Goal: Task Accomplishment & Management: Complete application form

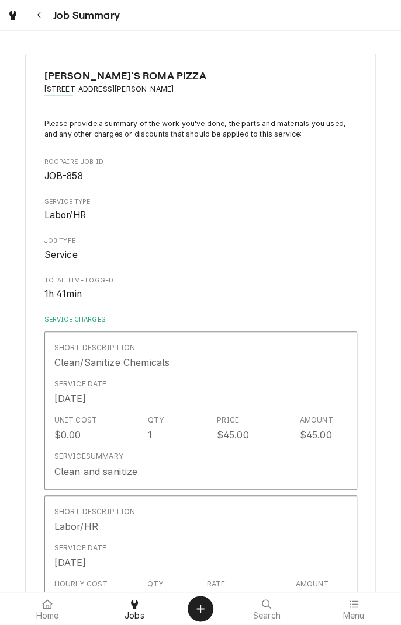
type textarea "x"
click at [61, 16] on span "Job Summary" at bounding box center [85, 16] width 70 height 16
click at [13, 21] on div "Dynamic Content Wrapper" at bounding box center [13, 15] width 12 height 14
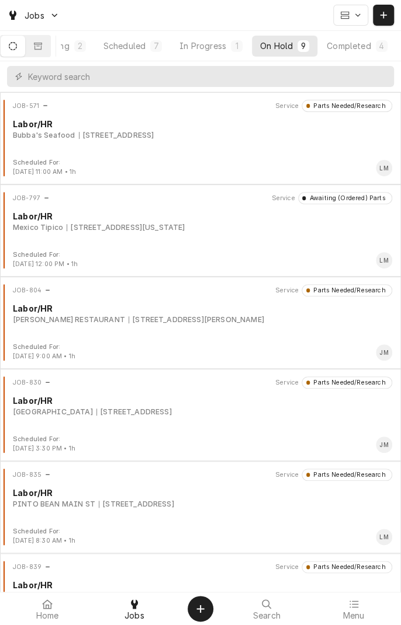
scroll to position [0, 110]
click at [364, 54] on button "Completed 4" at bounding box center [354, 46] width 76 height 21
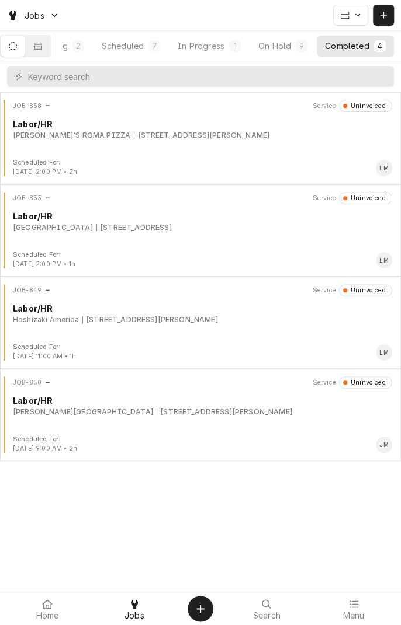
click at [295, 140] on div "JOB-858 Service Uninvoiced Labor/HR [PERSON_NAME]'S ROMA PIZZA [STREET_ADDRESS]…" at bounding box center [200, 129] width 391 height 58
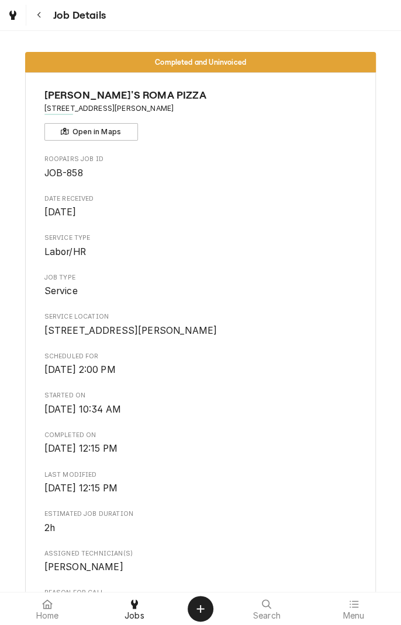
click at [17, 16] on div "Dynamic Content Wrapper" at bounding box center [13, 15] width 12 height 14
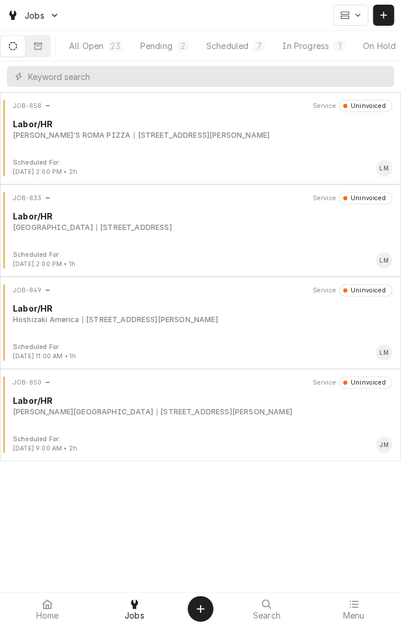
click at [322, 54] on button "In Progress 1" at bounding box center [313, 46] width 79 height 21
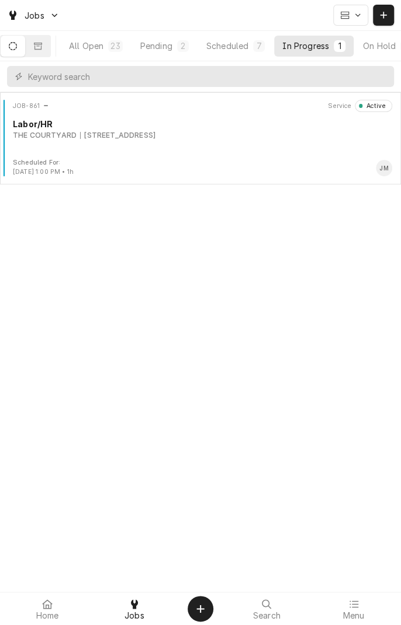
click at [269, 147] on div "JOB-861 Service Active Labor/HR THE COURTYARD 3401 E AIRLINE, VICTORIA, TX 77901" at bounding box center [200, 129] width 391 height 58
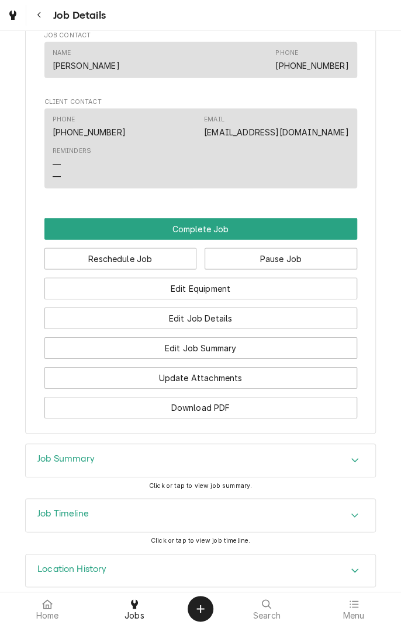
scroll to position [979, 0]
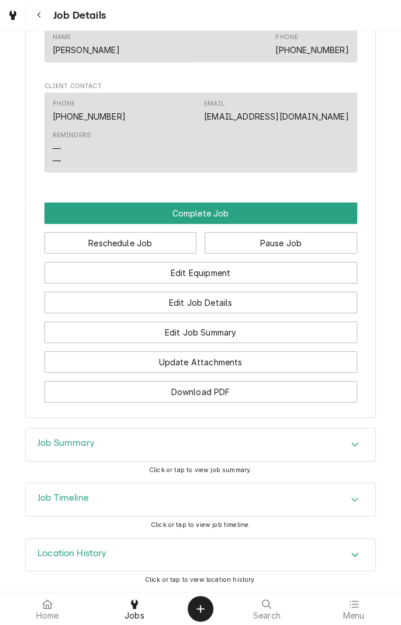
click at [236, 446] on div "Job Summary" at bounding box center [200, 445] width 349 height 33
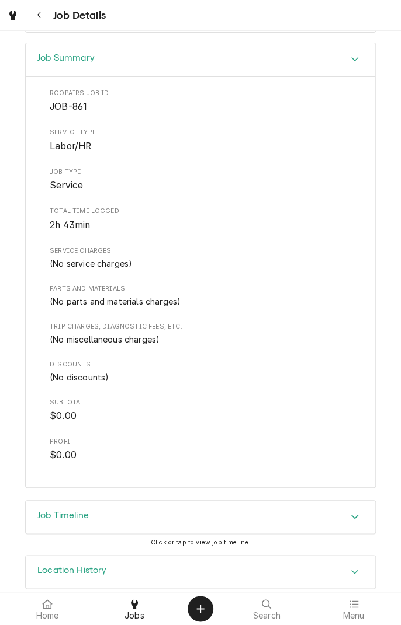
scroll to position [1382, 0]
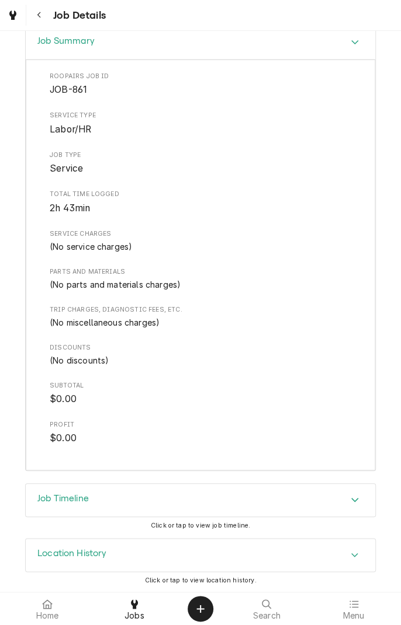
click at [217, 498] on div "Job Timeline" at bounding box center [200, 500] width 349 height 33
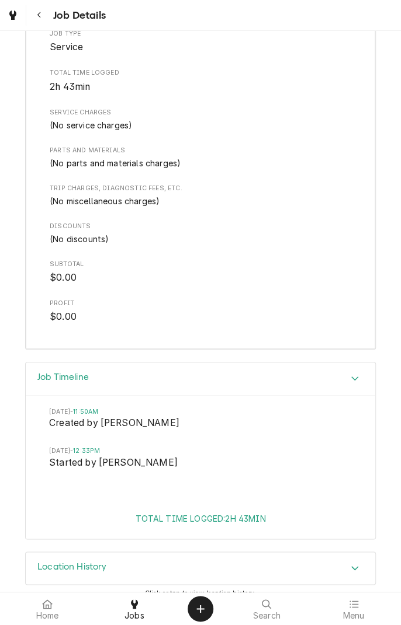
scroll to position [1516, 0]
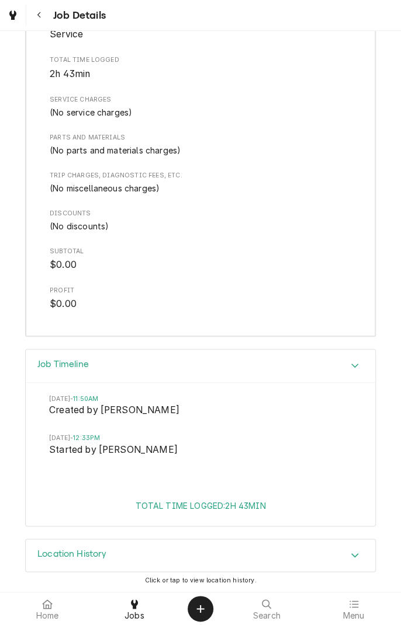
click at [236, 554] on div "Location History" at bounding box center [200, 556] width 349 height 33
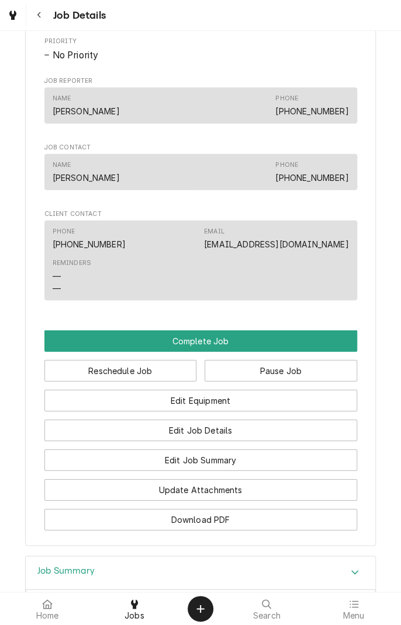
scroll to position [851, 0]
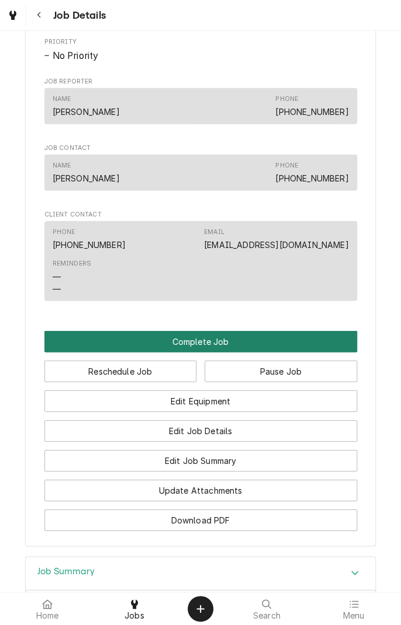
click at [239, 346] on button "Complete Job" at bounding box center [200, 342] width 312 height 22
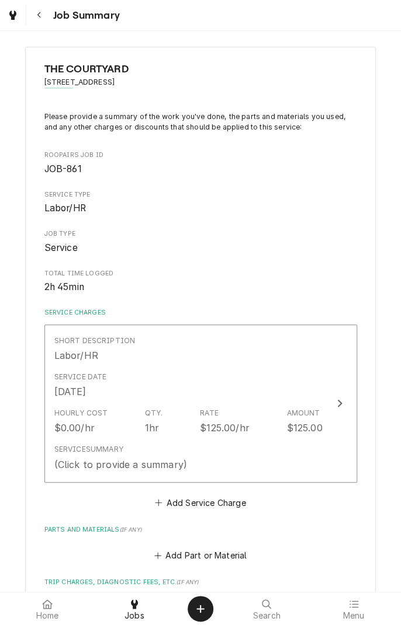
scroll to position [7, 0]
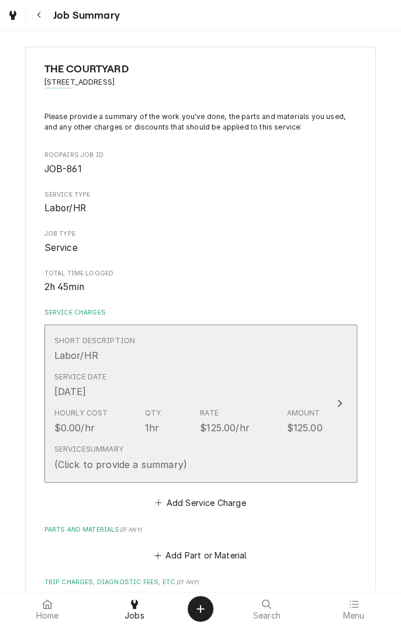
click at [237, 358] on div "Short Description Labor/HR" at bounding box center [188, 349] width 268 height 36
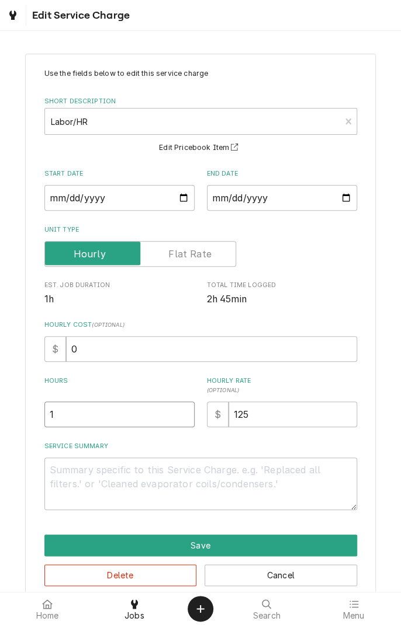
click at [126, 419] on input "1" at bounding box center [119, 415] width 150 height 26
type textarea "x"
type input "2"
type textarea "x"
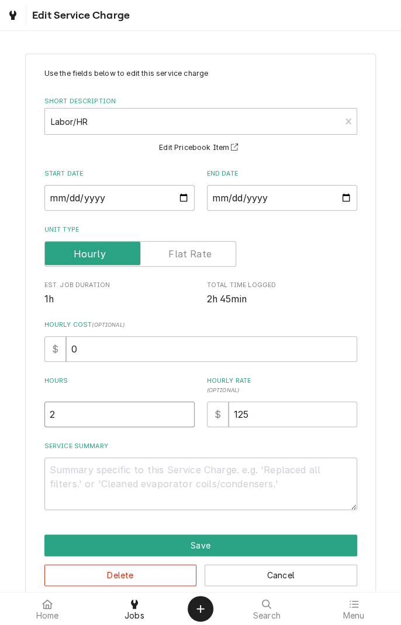
type input "2.5"
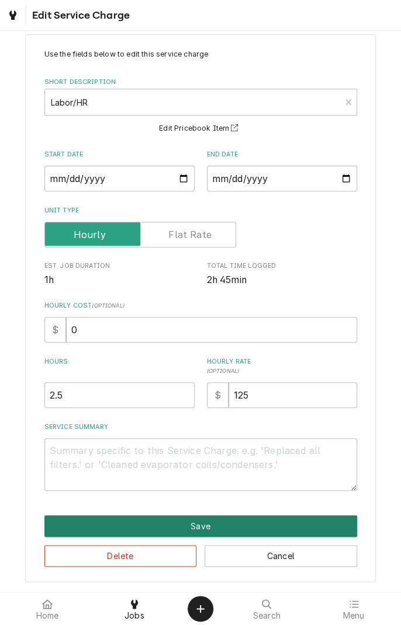
click at [224, 529] on button "Save" at bounding box center [200, 527] width 312 height 22
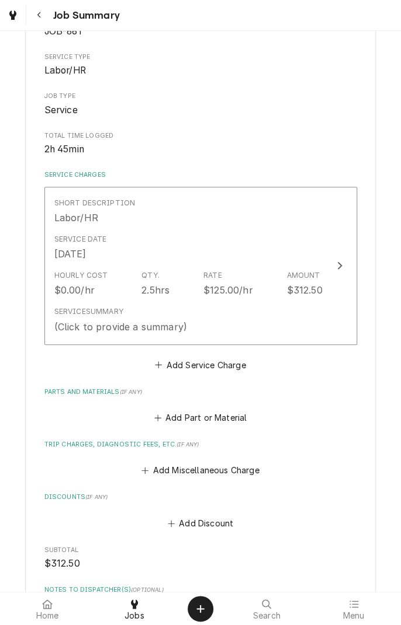
scroll to position [145, 0]
click at [219, 369] on button "Add Service Charge" at bounding box center [200, 364] width 95 height 16
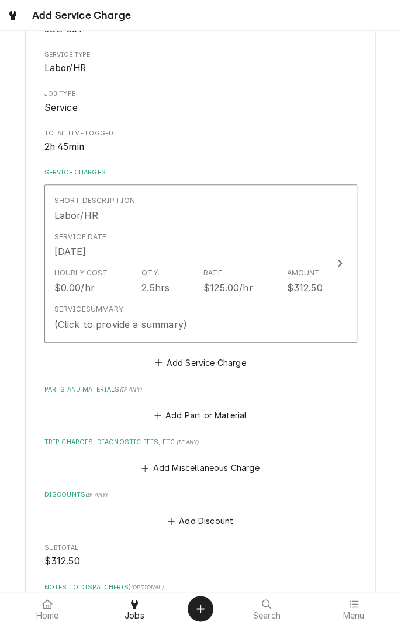
scroll to position [155, 0]
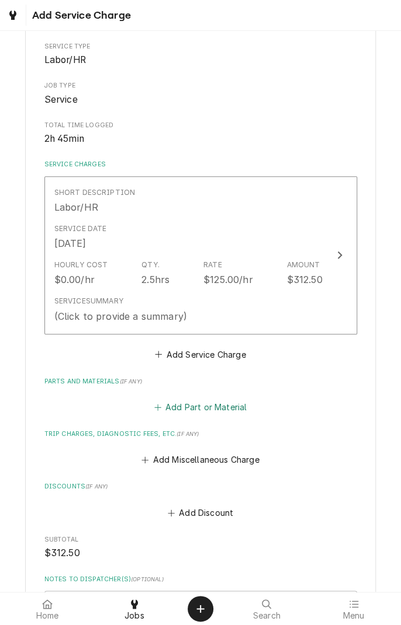
click at [234, 404] on button "Add Part or Material" at bounding box center [200, 407] width 96 height 16
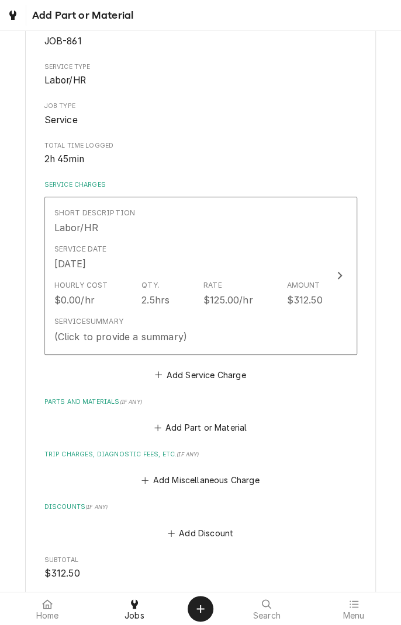
scroll to position [138, 0]
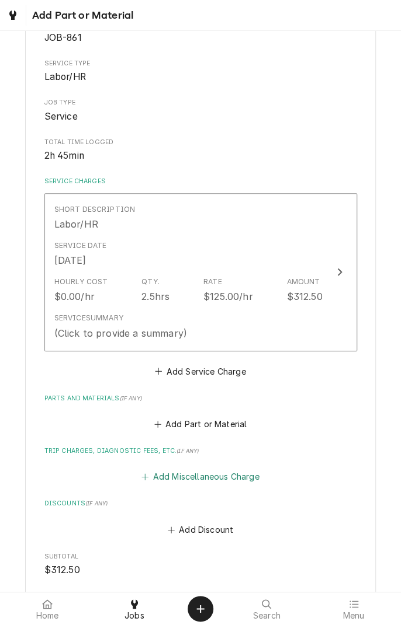
click at [202, 475] on button "Add Miscellaneous Charge" at bounding box center [200, 477] width 121 height 16
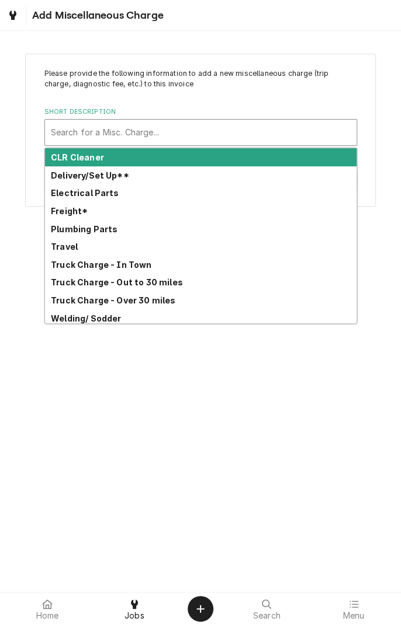
click at [125, 266] on strong "Truck Charge - In Town" at bounding box center [101, 265] width 101 height 10
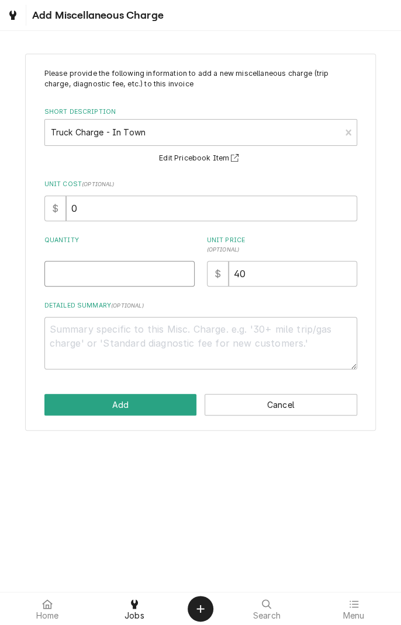
click at [141, 276] on input "Quantity" at bounding box center [119, 274] width 150 height 26
type textarea "x"
type input "1"
type textarea "x"
type input "1"
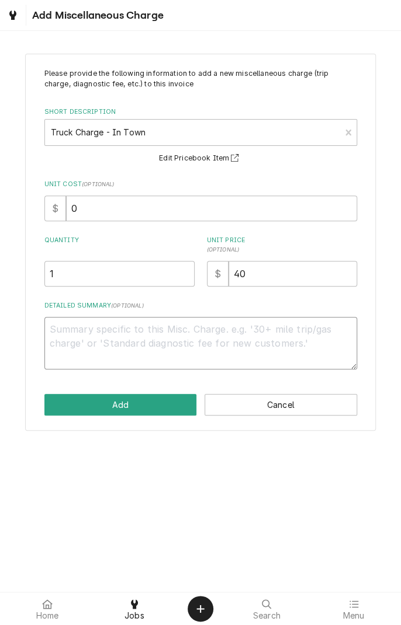
click at [185, 334] on textarea "Detailed Summary ( optional )" at bounding box center [200, 343] width 312 height 53
type textarea "x"
type textarea "T"
type textarea "x"
type textarea "Tr"
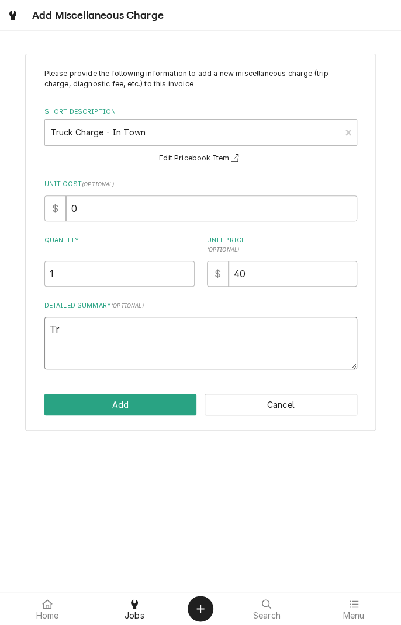
type textarea "x"
type textarea "Tru"
type textarea "x"
type textarea "Truck"
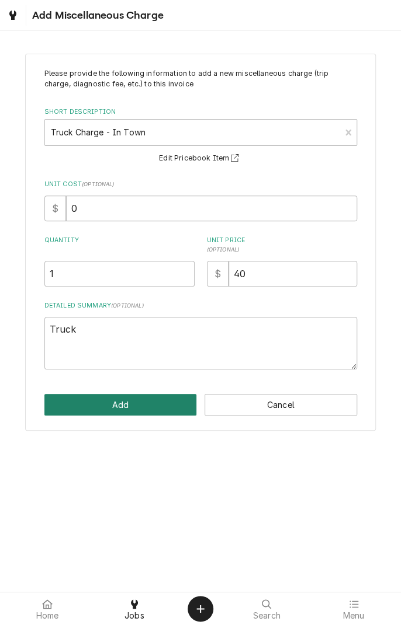
click at [155, 400] on button "Add" at bounding box center [120, 405] width 152 height 22
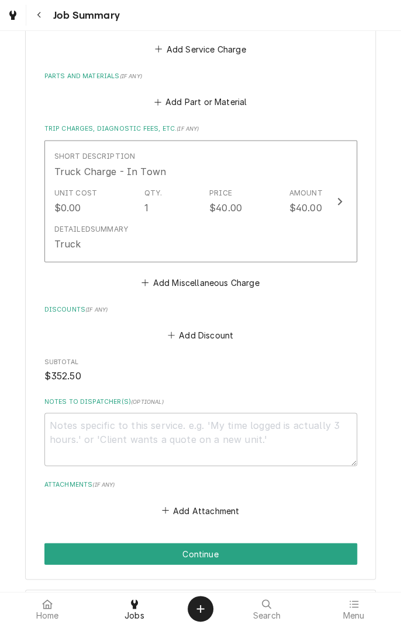
scroll to position [513, 0]
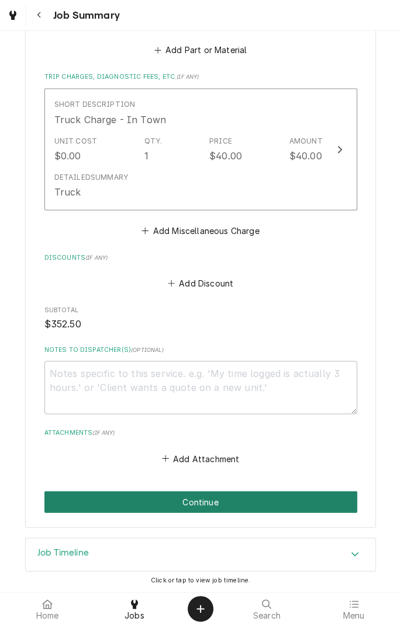
click at [234, 502] on button "Continue" at bounding box center [200, 502] width 312 height 22
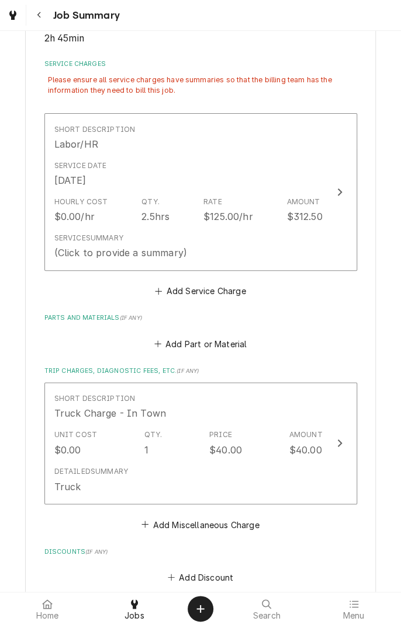
scroll to position [255, 0]
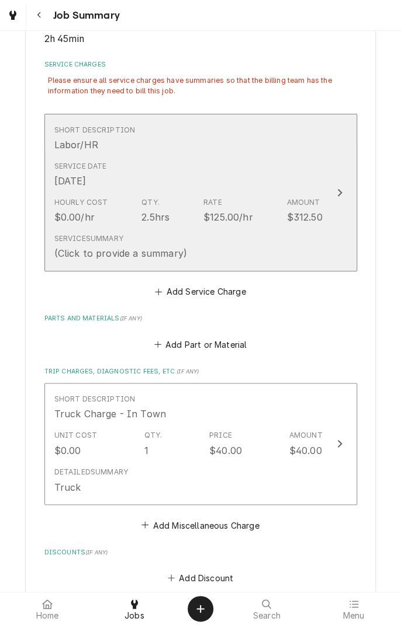
click at [274, 249] on div "Service Summary (Click to provide a summary)" at bounding box center [188, 247] width 268 height 36
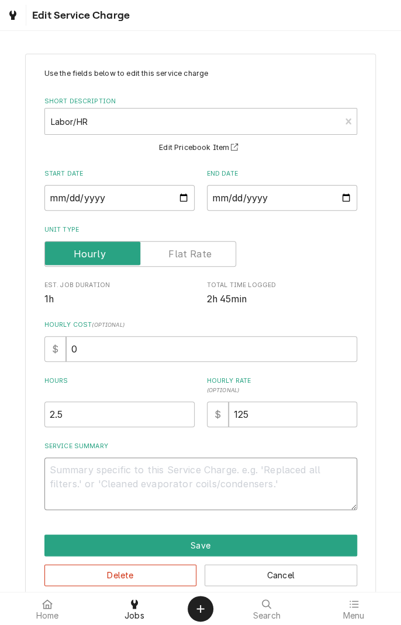
click at [197, 475] on textarea "Service Summary" at bounding box center [200, 484] width 312 height 53
type textarea "x"
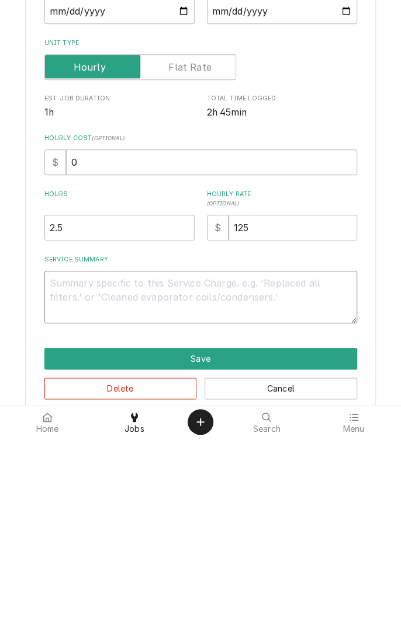
type textarea "C"
type textarea "x"
type textarea "Ch"
type textarea "x"
type textarea "Che"
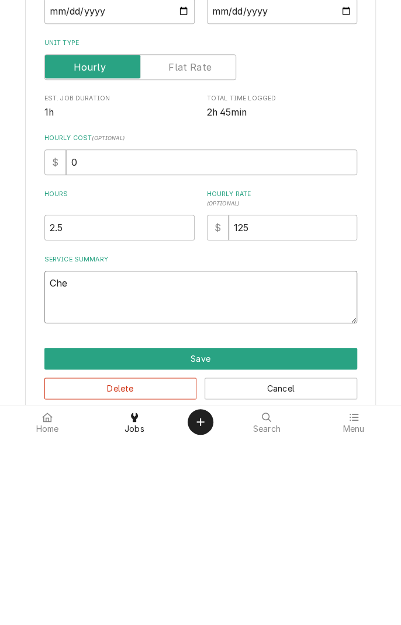
type textarea "x"
type textarea "Chel"
type textarea "x"
type textarea "Checked"
type textarea "x"
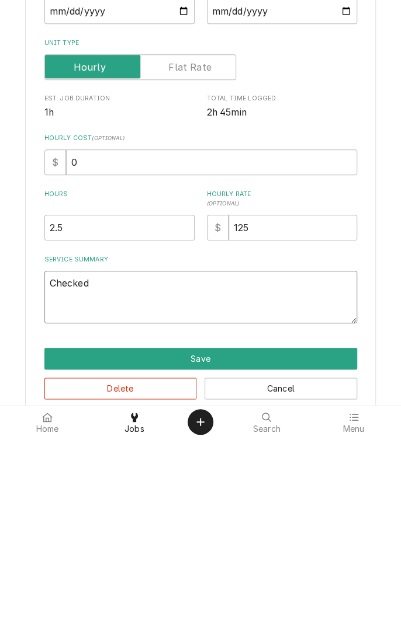
type textarea "Checked p"
type textarea "x"
type textarea "Checked po"
type textarea "x"
type textarea "Checked pow"
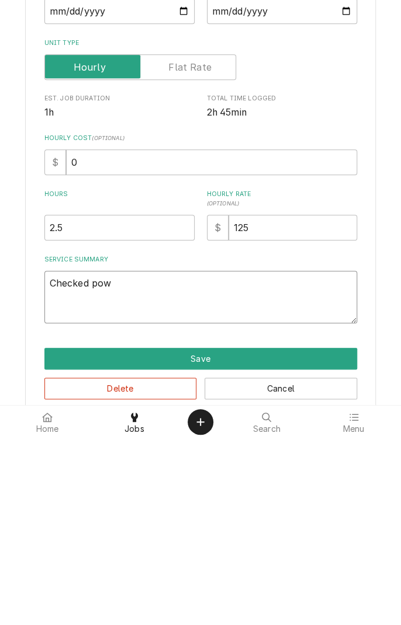
type textarea "x"
type textarea "Checked powe"
type textarea "x"
type textarea "Checked power"
type textarea "x"
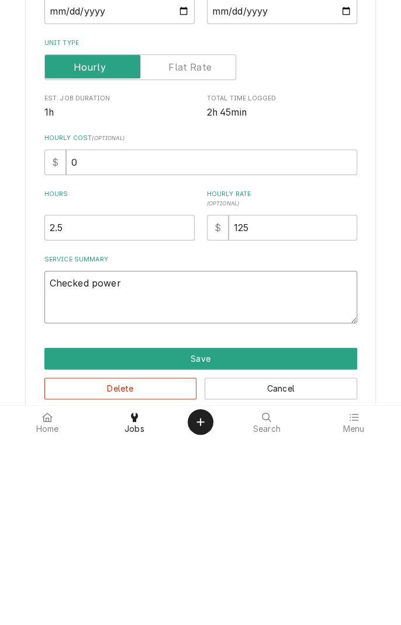
type textarea "Checked power"
type textarea "x"
type textarea "Checked power a"
type textarea "x"
type textarea "Checked power at"
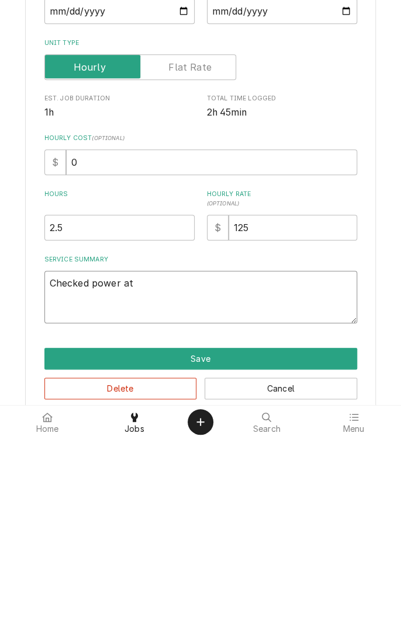
type textarea "x"
type textarea "Checked power at"
type textarea "x"
type textarea "Checked power at t"
type textarea "x"
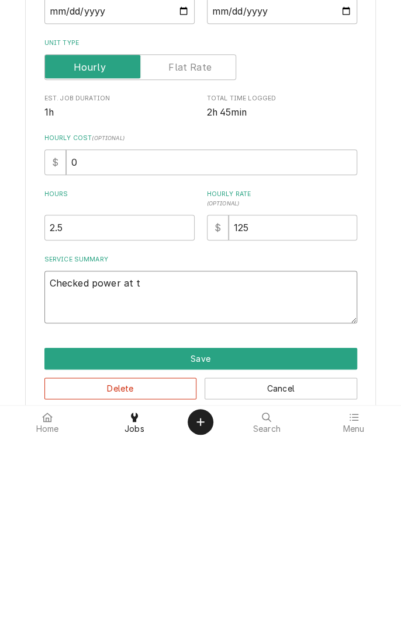
type textarea "Checked power at th"
type textarea "x"
type textarea "Checked power at the"
type textarea "x"
type textarea "Checked power at the"
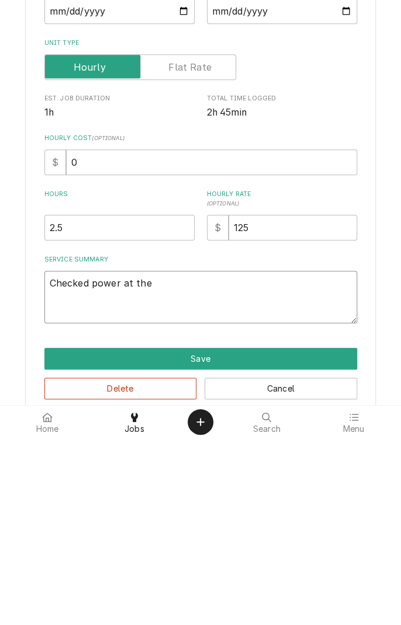
type textarea "x"
type textarea "Checked power at the o"
type textarea "x"
type textarea "Checked power at the ou"
type textarea "x"
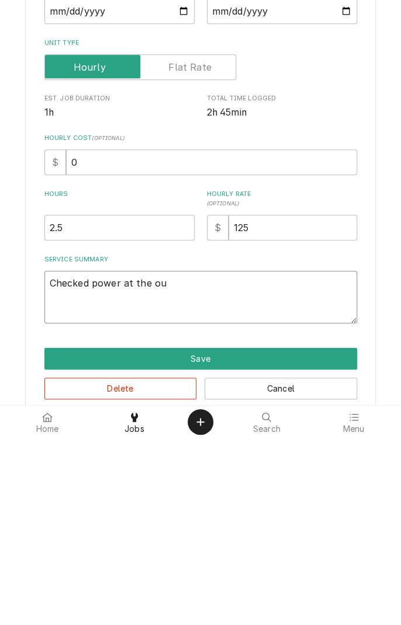
type textarea "Checked power at the out"
type textarea "x"
type textarea "Checked power at the outl"
type textarea "x"
type textarea "Checked power at the outlet"
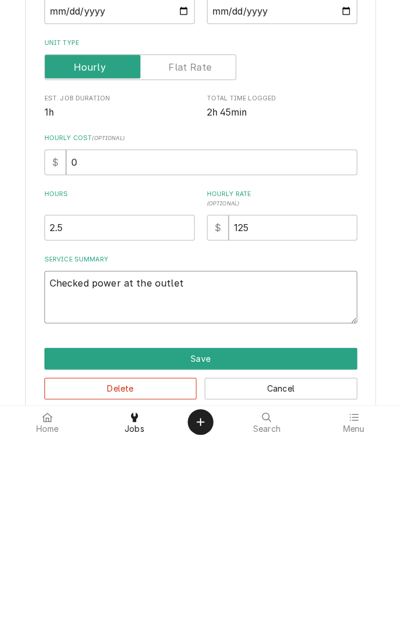
type textarea "x"
type textarea "Checked power at the outlet a"
type textarea "x"
type textarea "Checked power at the outlet an"
type textarea "x"
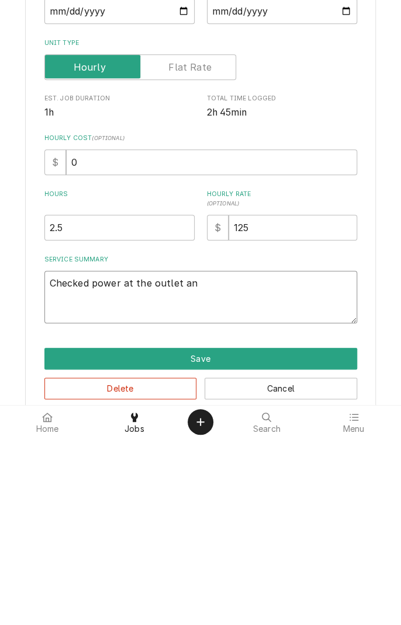
type textarea "Checked power at the outlet and"
type textarea "x"
type textarea "Checked power at the outlet and"
type textarea "x"
type textarea "Checked power at the outlet and w"
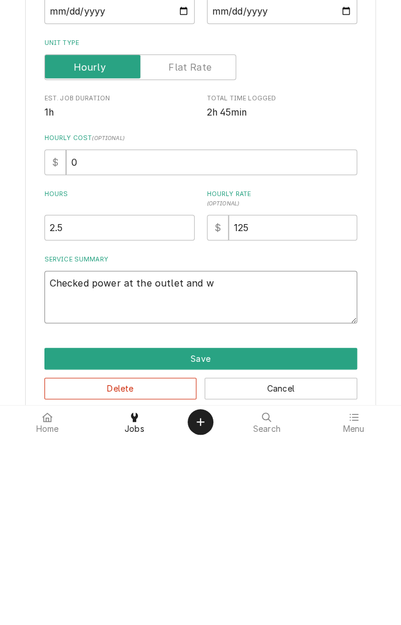
type textarea "x"
type textarea "Checked power at the outlet and wa"
type textarea "x"
type textarea "Checked power at the outlet and was"
type textarea "x"
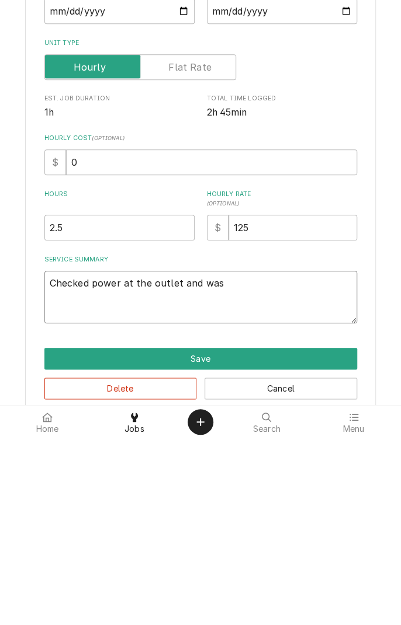
type textarea "Checked power at the outlet and was"
type textarea "x"
type textarea "Checked power at the outlet and was g"
type textarea "x"
type textarea "Checked power at the outlet and was go"
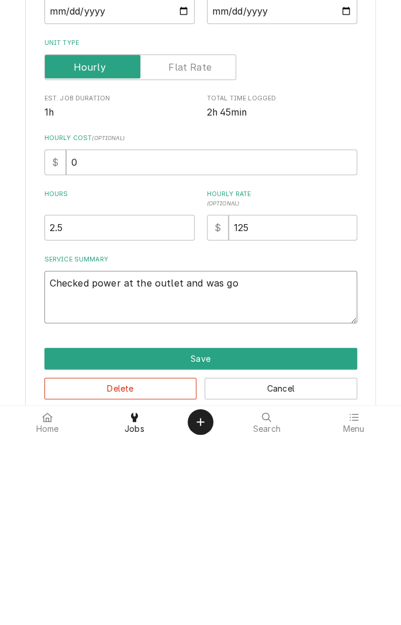
type textarea "x"
type textarea "Checked power at the outlet and was goo"
type textarea "x"
type textarea "Checked power at the outlet and was good"
type textarea "x"
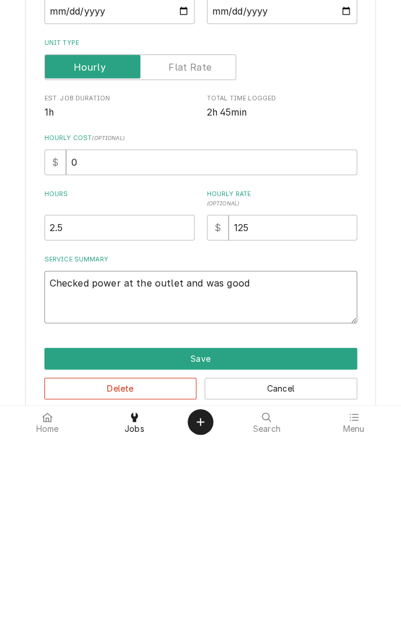
type textarea "Checked power at the outlet and was good"
type textarea "x"
type textarea "Checked power at the outlet and was good t"
type textarea "x"
type textarea "Checked power at the outlet and was good tr"
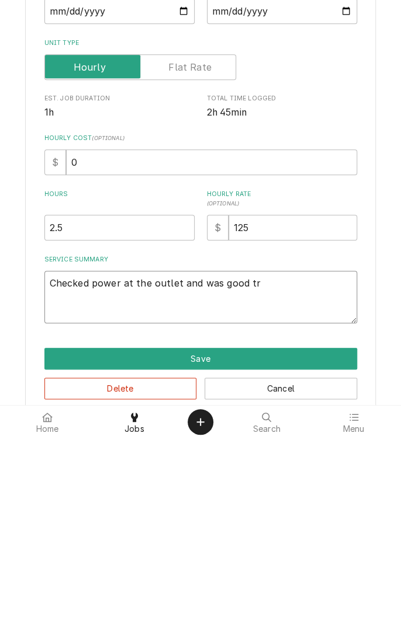
type textarea "x"
type textarea "Checked power at the outlet and was good tri"
type textarea "x"
type textarea "Checked power at the outlet and was good trie"
type textarea "x"
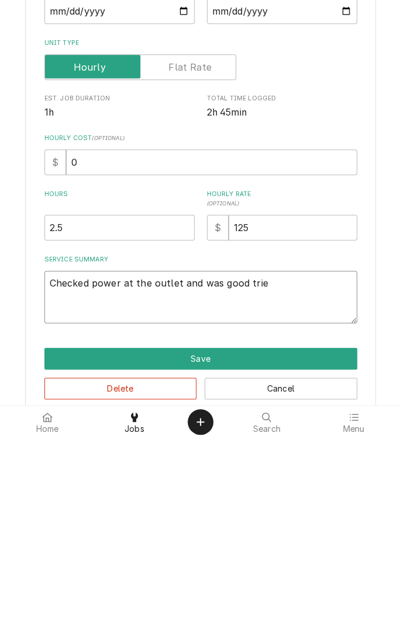
type textarea "Checked power at the outlet and was good tried"
type textarea "x"
type textarea "Checked power at the outlet and was good tried"
type textarea "x"
type textarea "Checked power at the outlet and was good tried t"
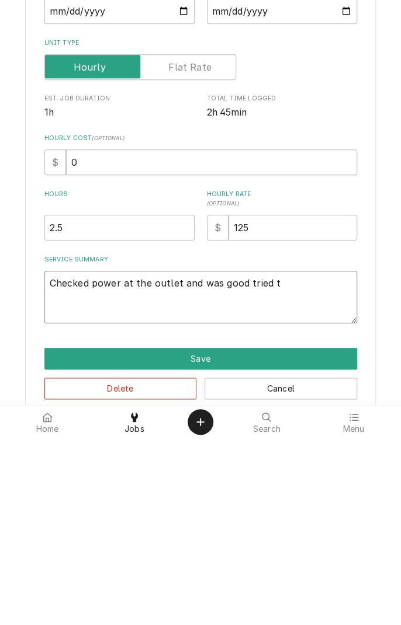
type textarea "x"
type textarea "Checked power at the outlet and was good tried to"
type textarea "x"
type textarea "Checked power at the outlet and was good tried to"
type textarea "x"
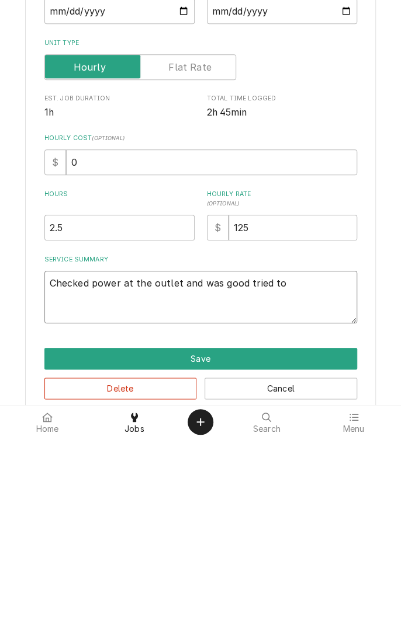
type textarea "Checked power at the outlet and was good tried to c"
type textarea "x"
type textarea "Checked power at the outlet and was good tried to ch"
type textarea "x"
type textarea "Checked power at the outlet and was good tried to che"
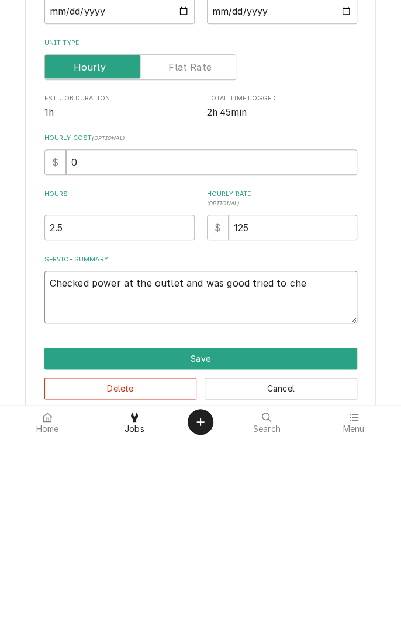
type textarea "x"
type textarea "Checked power at the outlet and was good tried to chec"
type textarea "x"
type textarea "Checked power at the outlet and was good tried to check"
type textarea "x"
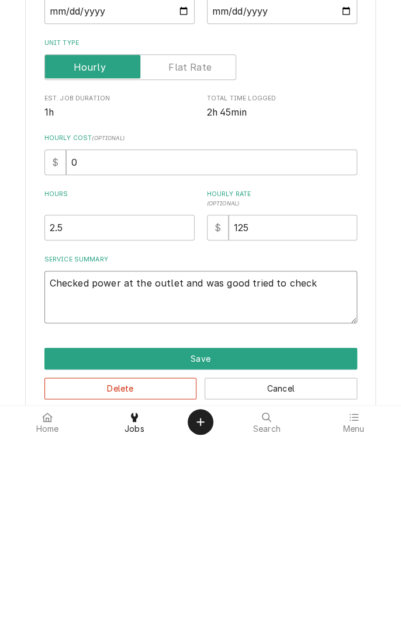
type textarea "Checked power at the outlet and was good tried to check"
type textarea "x"
type textarea "Checked power at the outlet and was good tried to check a"
type textarea "x"
type textarea "Checked power at the outlet and was good tried to check at"
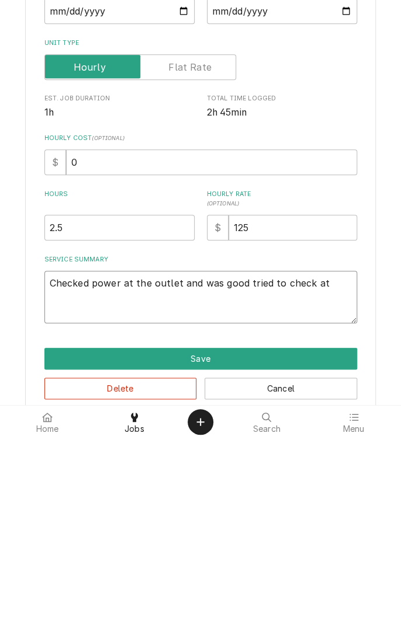
type textarea "x"
type textarea "Checked power at the outlet and was good tried to check at"
type textarea "x"
type textarea "Checked power at the outlet and was good tried to check at p"
type textarea "x"
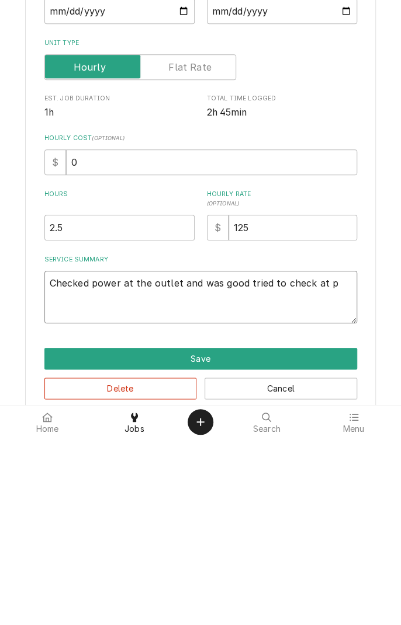
type textarea "Checked power at the outlet and was good tried to check at pw"
type textarea "x"
type textarea "Checked power at the outlet and was good tried to check at pwe"
type textarea "x"
type textarea "Checked power at the outlet and was good tried to check at pwer"
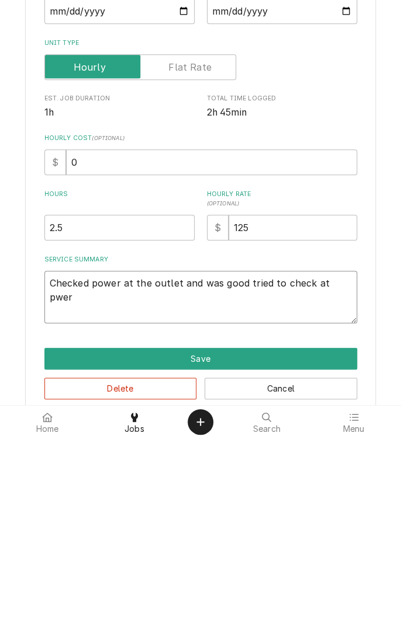
type textarea "x"
type textarea "Checked power at the outlet and was good tried to check at power"
type textarea "x"
type textarea "Checked power at the outlet and was good tried to check at power s"
type textarea "x"
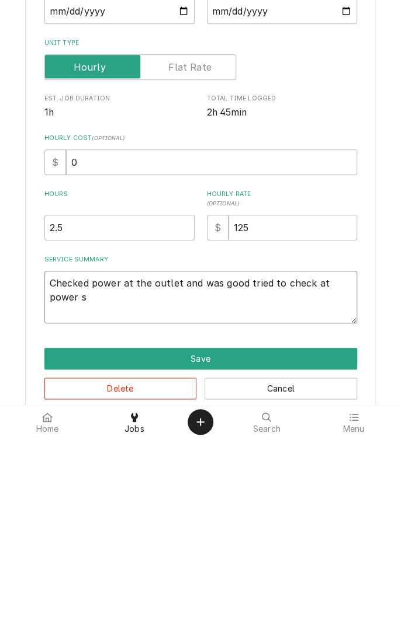
type textarea "Checked power at the outlet and was good tried to check at power sw"
type textarea "x"
type textarea "Checked power at the outlet and was good tried to check at power switch"
type textarea "x"
type textarea "Checked power at the outlet and was good tried to check at power switch"
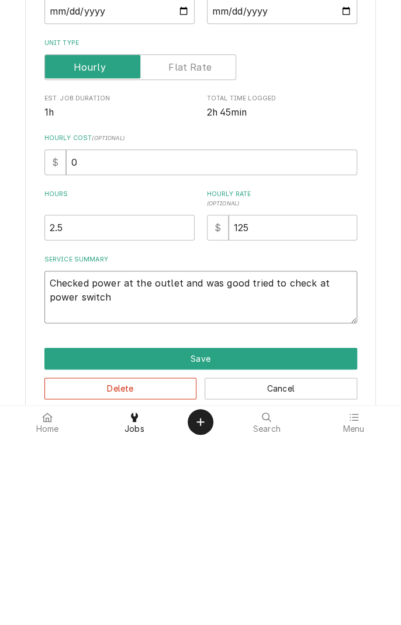
type textarea "x"
type textarea "Checked power at the outlet and was good tried to check at power switch ."
type textarea "x"
type textarea "Checked power at the outlet and was good tried to check at power switch ."
type textarea "x"
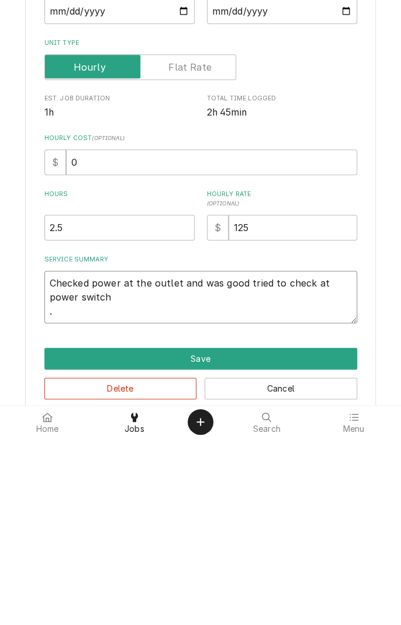
type textarea "Checked power at the outlet and was good tried to check at power switch ."
type textarea "x"
type textarea "Checked power at the outlet and was good tried to check at power switch"
type textarea "x"
type textarea "Checked power at the outlet and was good tried to check at power switch"
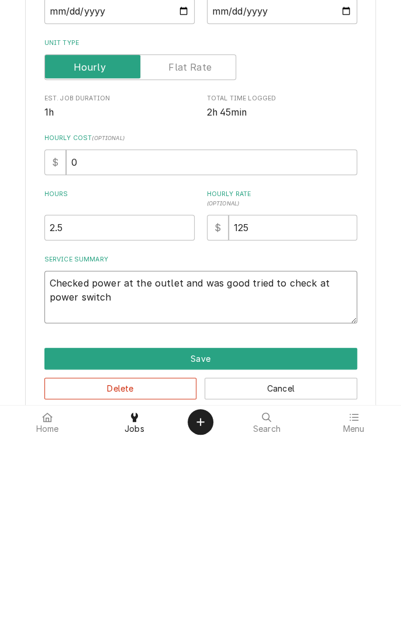
type textarea "x"
type textarea "Checked power at the outlet and was good tried to check at power switch"
type textarea "x"
type textarea "Checked power at the outlet and was good tried to check at power switch,"
type textarea "x"
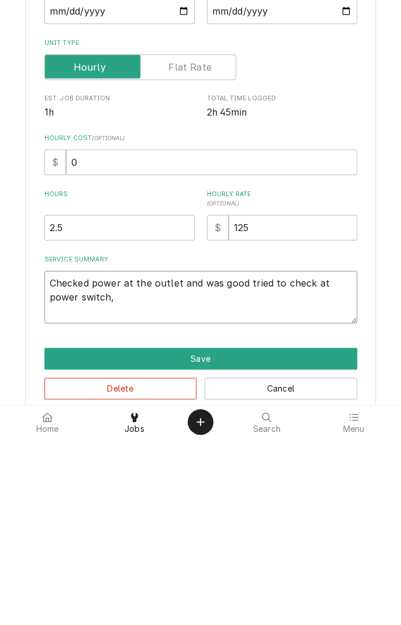
type textarea "Checked power at the outlet and was good tried to check at power switch,"
type textarea "x"
type textarea "Checked power at the outlet and was good tried to check at power switch, s"
type textarea "x"
type textarea "Checked power at the outlet and was good tried to check at power switch, sw"
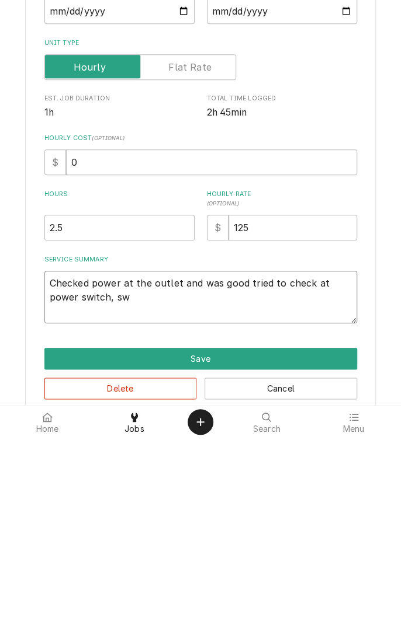
type textarea "x"
type textarea "Checked power at the outlet and was good tried to check at power switch, swi"
type textarea "x"
type textarea "Checked power at the outlet and was good tried to check at power switch, swit"
type textarea "x"
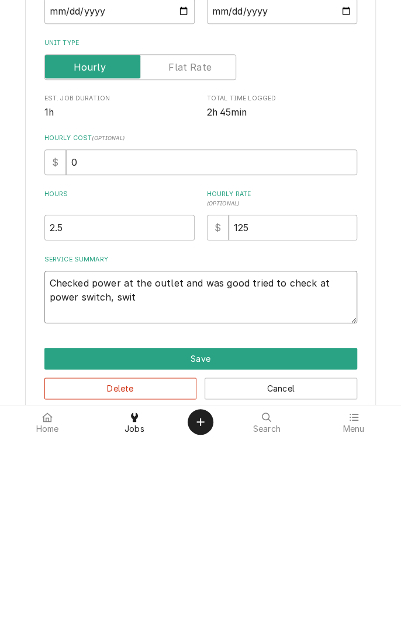
type textarea "Checked power at the outlet and was good tried to check at power switch, switch"
type textarea "x"
type textarea "Checked power at the outlet and was good tried to check at power switch, switch…"
type textarea "x"
type textarea "Checked power at the outlet and was good tried to check at power switch, switch…"
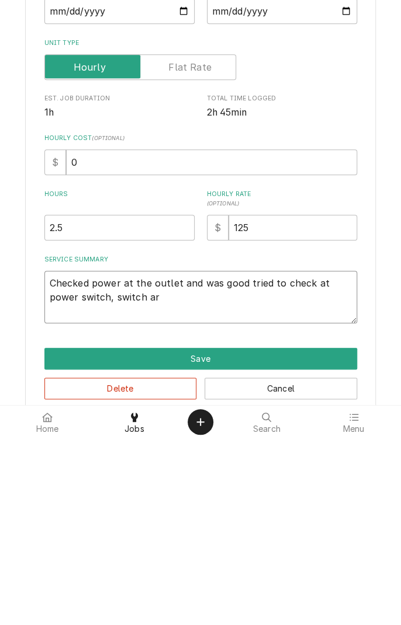
type textarea "x"
type textarea "Checked power at the outlet and was good tried to check at power switch, switch…"
type textarea "x"
type textarea "Checked power at the outlet and was good tried to check at power switch, switch…"
type textarea "x"
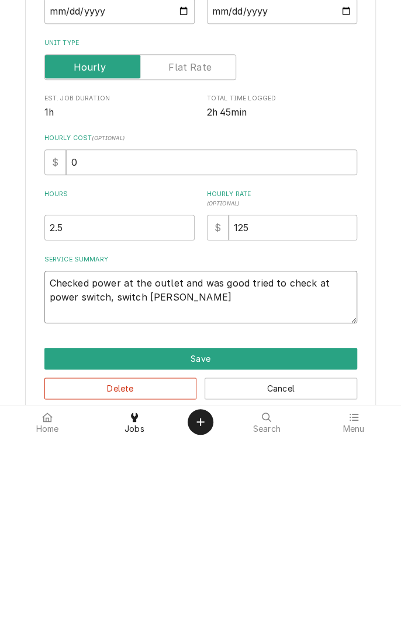
type textarea "Checked power at the outlet and was good tried to check at power switch, switch…"
type textarea "x"
type textarea "Checked power at the outlet and was good tried to check at power switch, switch…"
type textarea "x"
type textarea "Checked power at the outlet and was good tried to check at power switch, switch…"
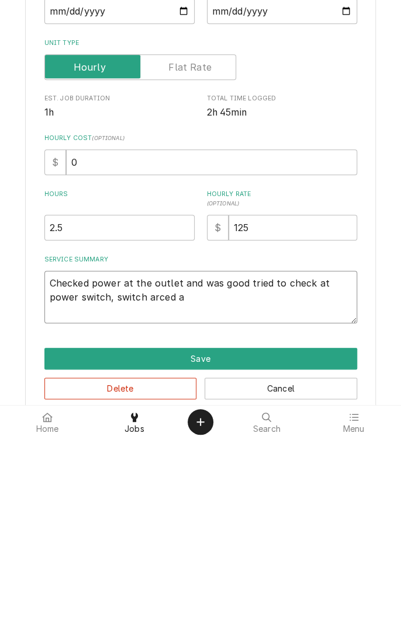
type textarea "x"
type textarea "Checked power at the outlet and was good tried to check at power switch, switch…"
type textarea "x"
type textarea "Checked power at the outlet and was good tried to check at power switch, switch…"
type textarea "x"
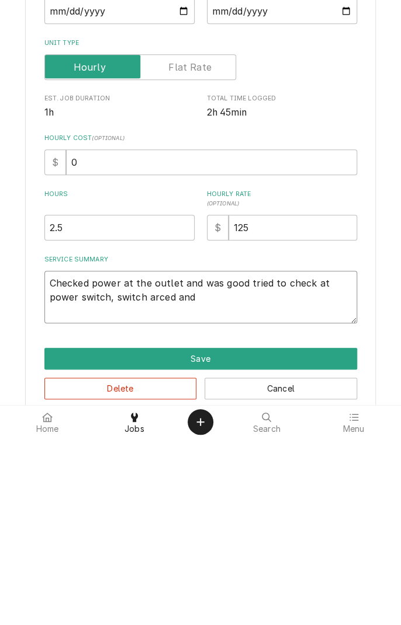
type textarea "Checked power at the outlet and was good tried to check at power switch, switch…"
type textarea "x"
type textarea "Checked power at the outlet and was good tried to check at power switch, switch…"
type textarea "x"
type textarea "Checked power at the outlet and was good tried to check at power switch, switch…"
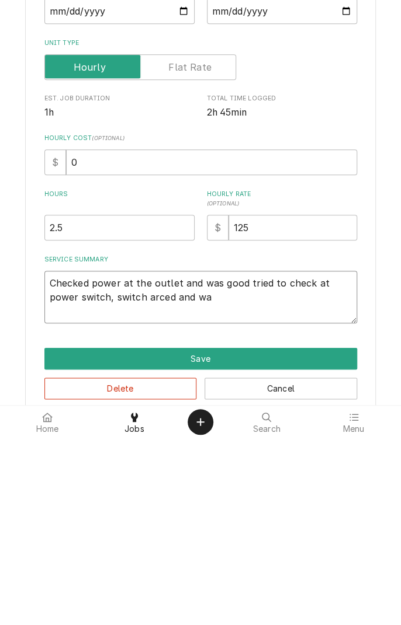
type textarea "x"
type textarea "Checked power at the outlet and was good tried to check at power switch, switch…"
type textarea "x"
type textarea "Checked power at the outlet and was good tried to check at power switch, switch…"
type textarea "x"
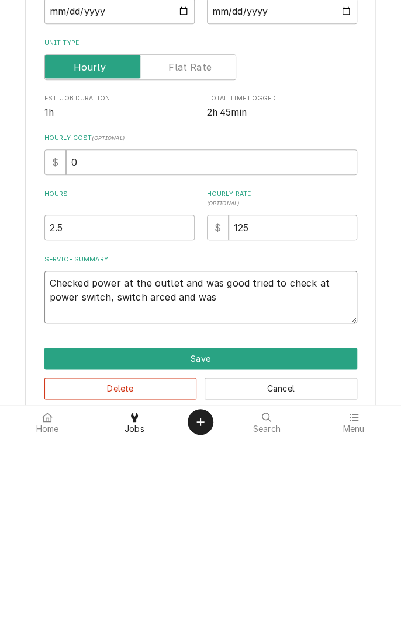
type textarea "Checked power at the outlet and was good tried to check at power switch, switch…"
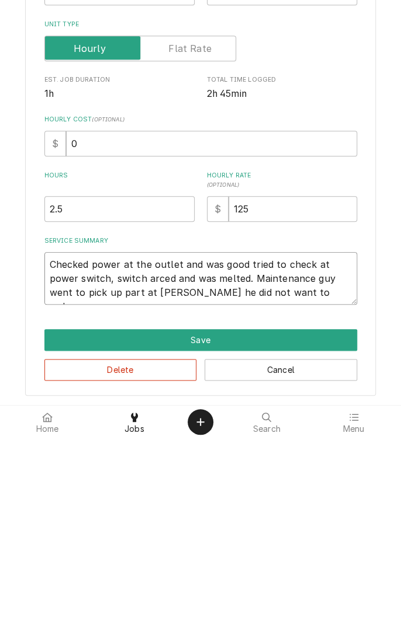
scroll to position [19, 0]
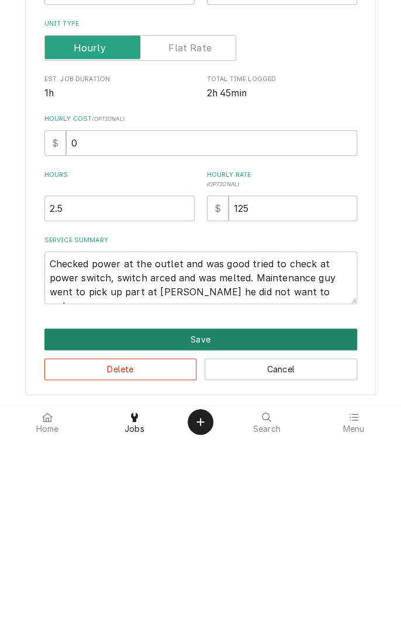
click at [224, 517] on button "Save" at bounding box center [200, 527] width 312 height 22
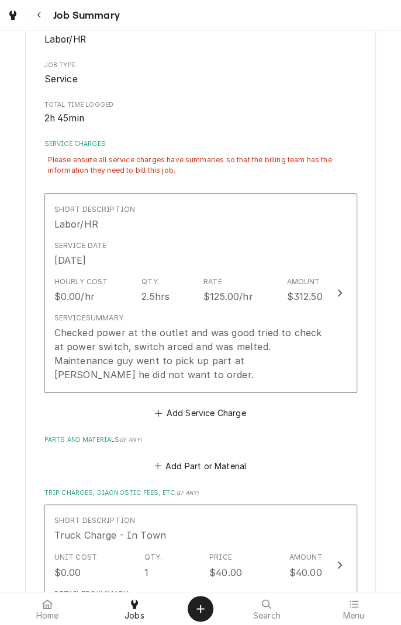
scroll to position [182, 0]
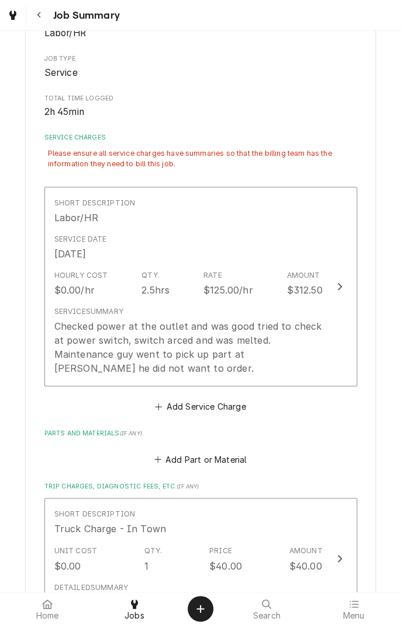
click at [321, 278] on div "Amount $312.50" at bounding box center [304, 283] width 36 height 27
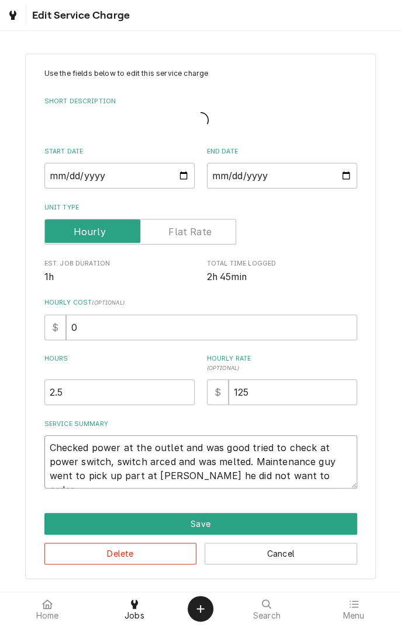
click at [280, 478] on textarea "Checked power at the outlet and was good tried to check at power switch, switch…" at bounding box center [200, 462] width 312 height 53
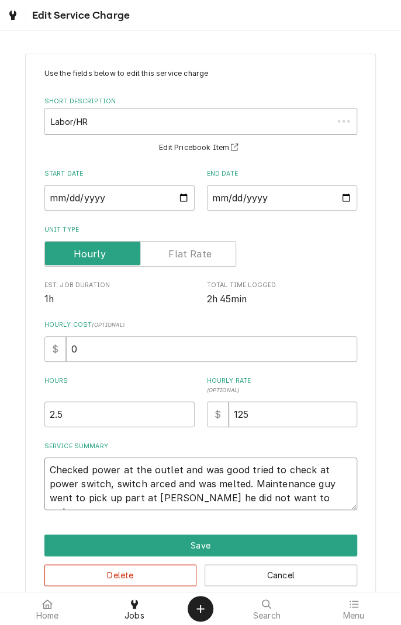
click at [279, 479] on textarea "Checked power at the outlet and was good tried to check at power switch, switch…" at bounding box center [200, 484] width 312 height 53
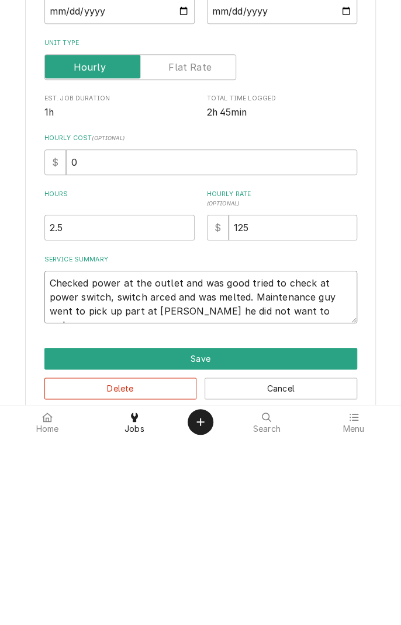
click at [304, 503] on textarea "Checked power at the outlet and was good tried to check at power switch, switch…" at bounding box center [200, 484] width 312 height 53
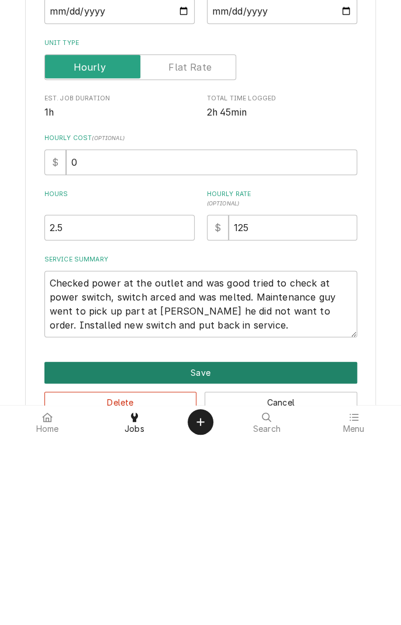
click at [262, 554] on button "Save" at bounding box center [200, 560] width 312 height 22
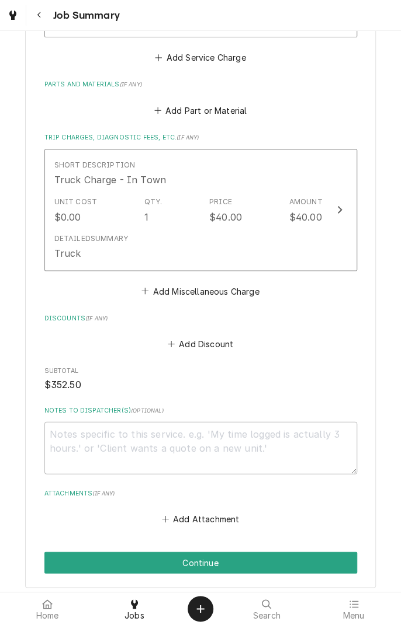
scroll to position [606, 0]
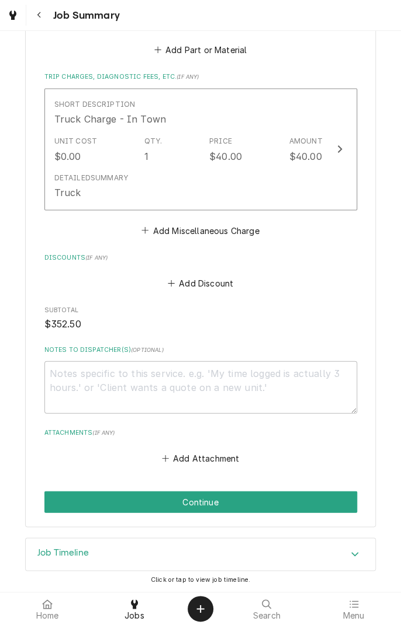
click at [254, 500] on button "Continue" at bounding box center [200, 502] width 312 height 22
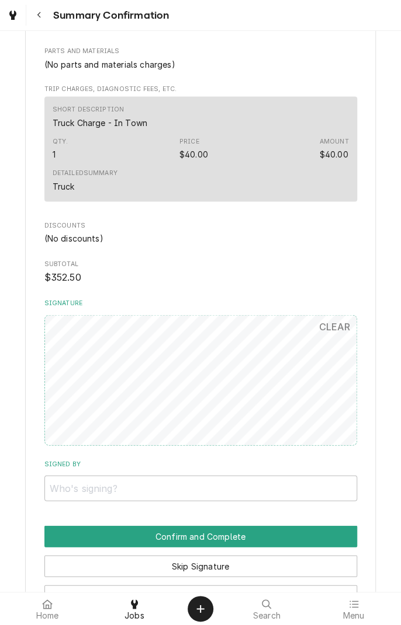
scroll to position [482, 0]
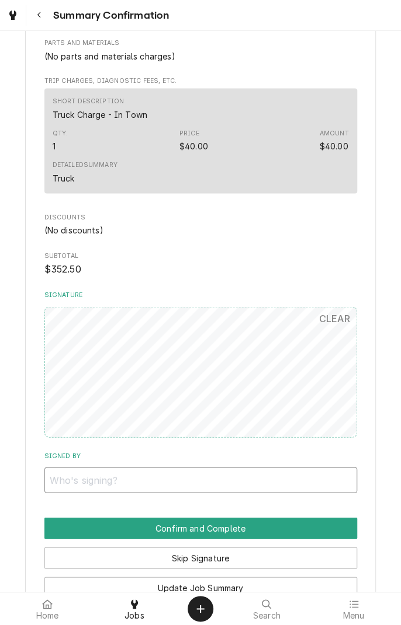
click at [135, 484] on input "Signed By" at bounding box center [200, 480] width 312 height 26
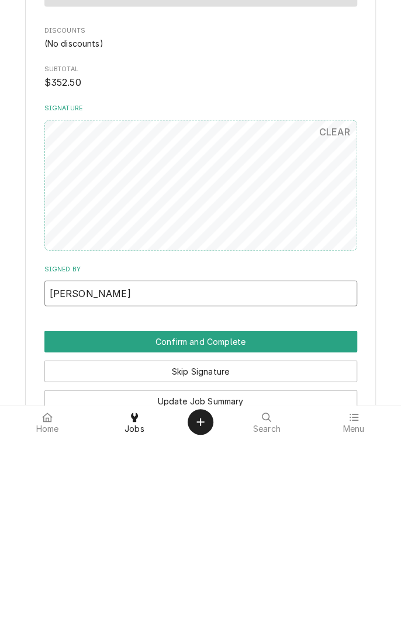
type input "John robles"
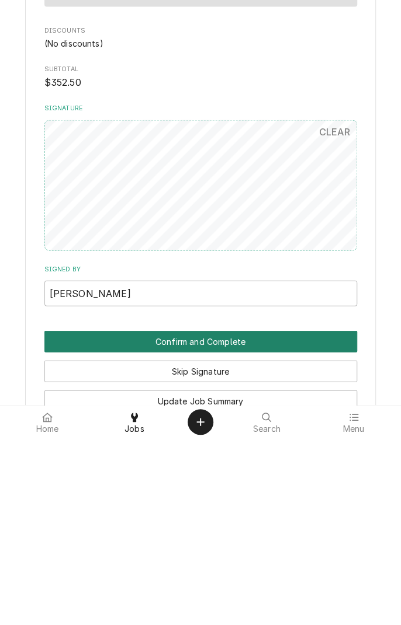
click at [314, 524] on button "Confirm and Complete" at bounding box center [200, 528] width 312 height 22
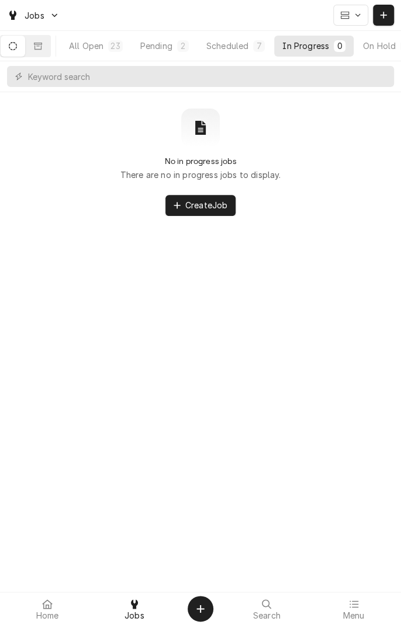
click at [248, 42] on div "Scheduled" at bounding box center [227, 46] width 42 height 12
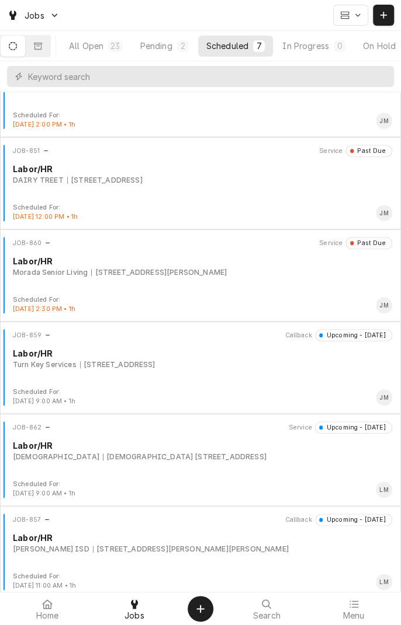
scroll to position [145, 0]
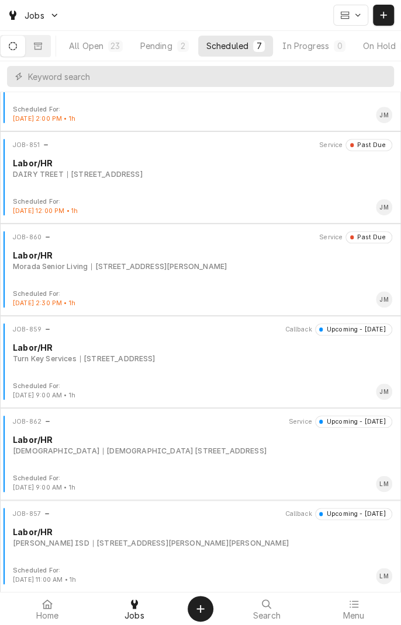
click at [251, 278] on div "JOB-860 Service Past Due Labor/HR Morada Senior Living 9606 Zac Lentz Pkwy, Vic…" at bounding box center [200, 260] width 391 height 58
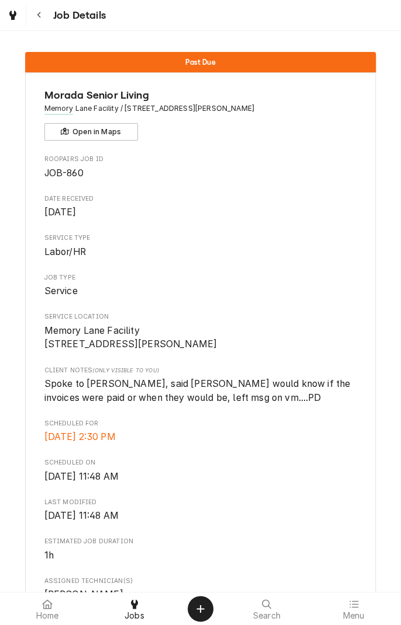
click at [136, 607] on icon at bounding box center [134, 604] width 7 height 9
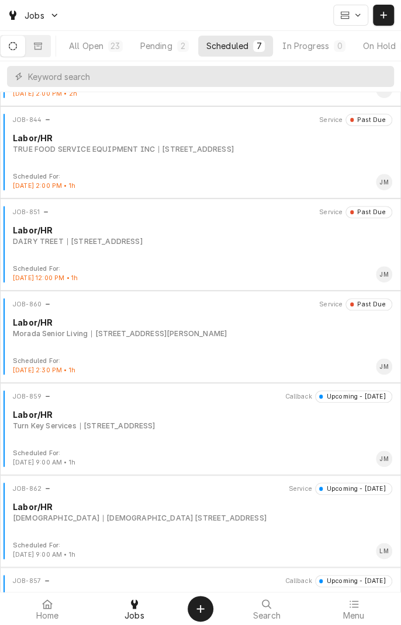
scroll to position [81, 0]
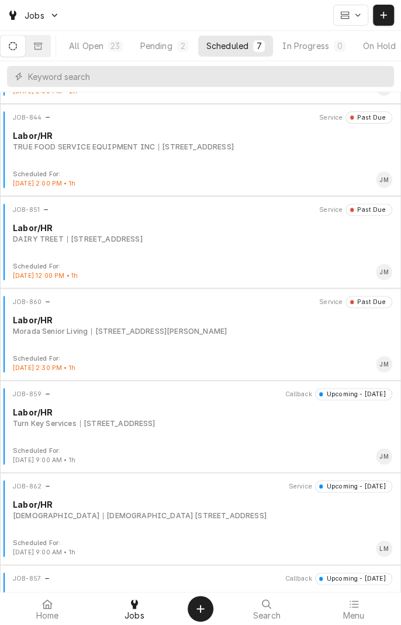
click at [274, 235] on div "DAIRY TREET 1604 Houston Hwy, Victoria, TX 77901" at bounding box center [202, 239] width 379 height 11
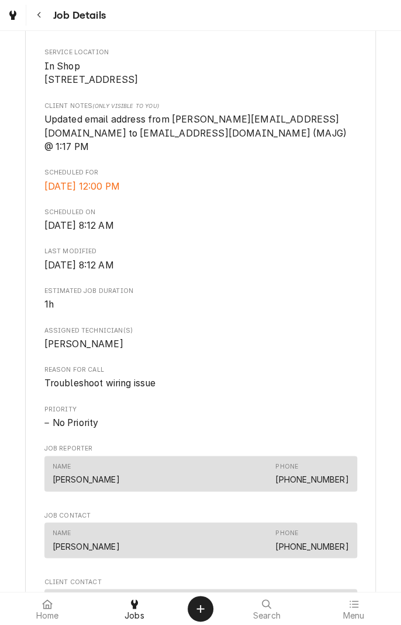
scroll to position [263, 0]
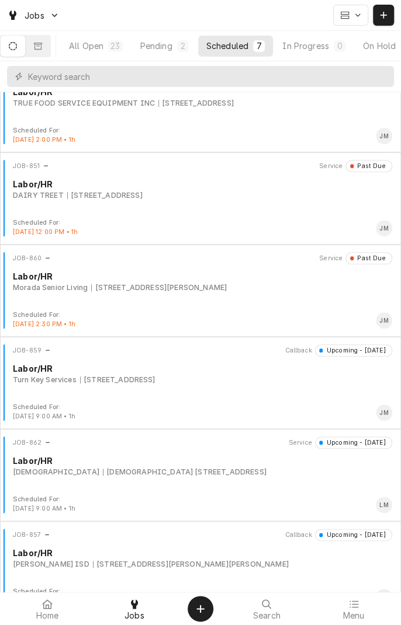
scroll to position [145, 0]
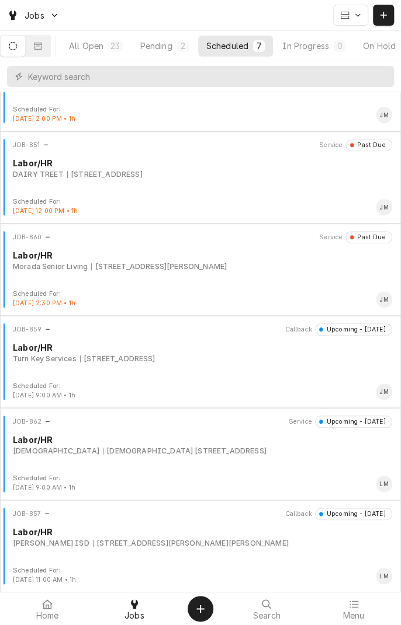
click at [192, 370] on div "JOB-859 Callback Upcoming - [DATE] Labor/HR Turn Key Services [STREET_ADDRESS]" at bounding box center [200, 353] width 391 height 58
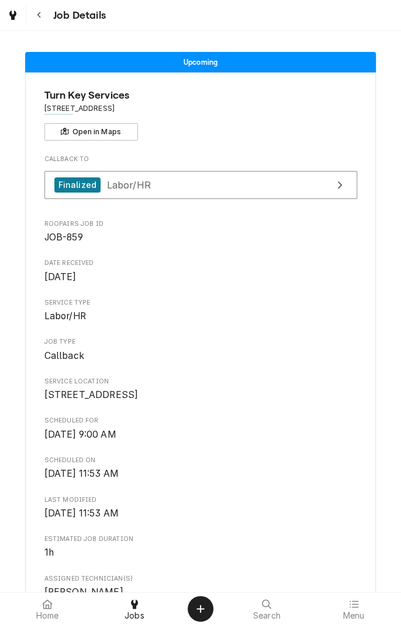
click at [45, 19] on button "Navigate back" at bounding box center [39, 15] width 21 height 21
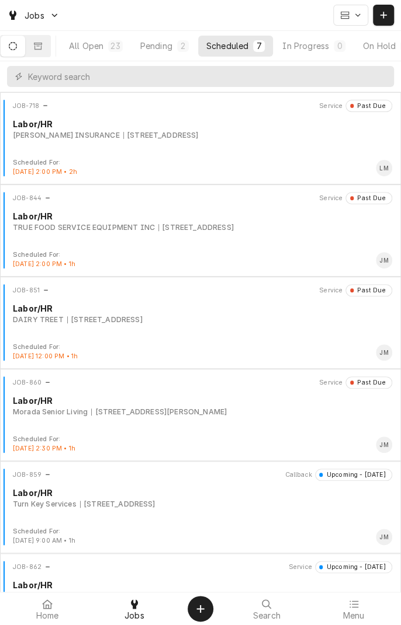
click at [329, 506] on div "Turn Key Services [STREET_ADDRESS]" at bounding box center [202, 504] width 379 height 11
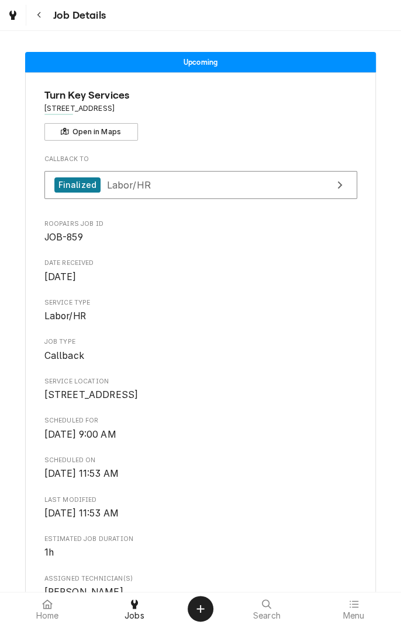
click at [43, 19] on div "Navigate back" at bounding box center [39, 15] width 12 height 12
